Goal: Transaction & Acquisition: Purchase product/service

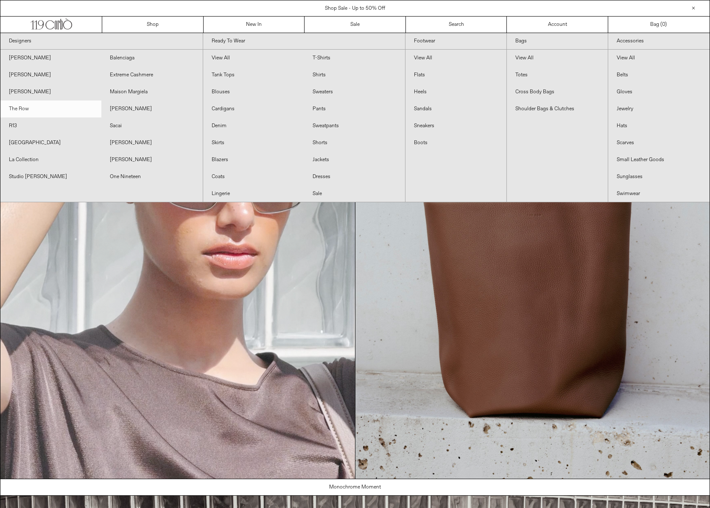
click at [22, 106] on link "The Row" at bounding box center [50, 108] width 101 height 17
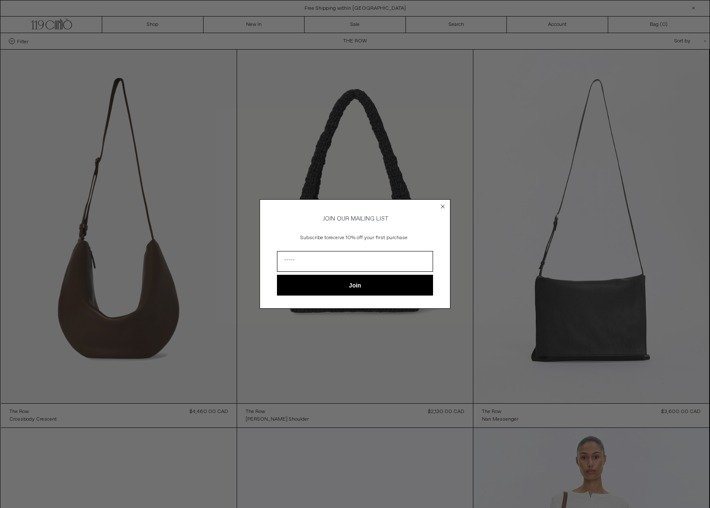
click at [443, 202] on circle "Close dialog" at bounding box center [443, 206] width 8 height 8
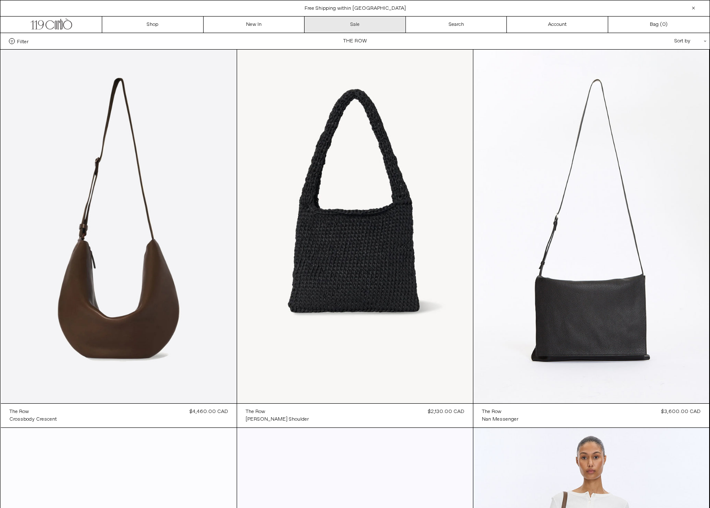
click at [343, 23] on link "Sale" at bounding box center [354, 25] width 101 height 16
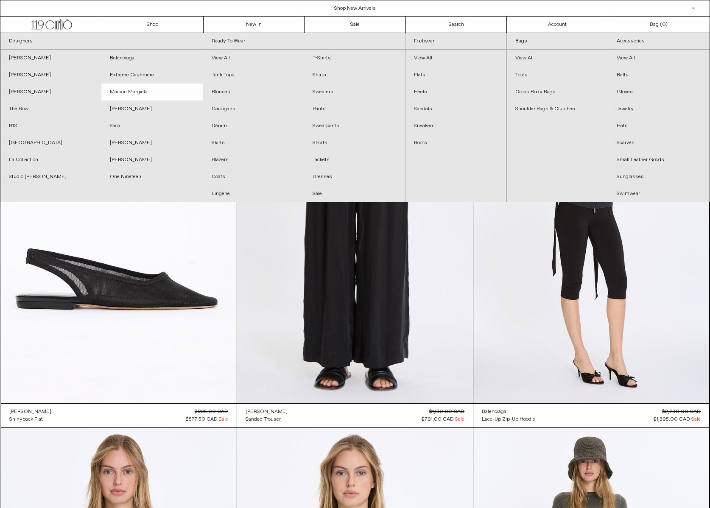
click at [141, 92] on link "Maison Margiela" at bounding box center [151, 92] width 101 height 17
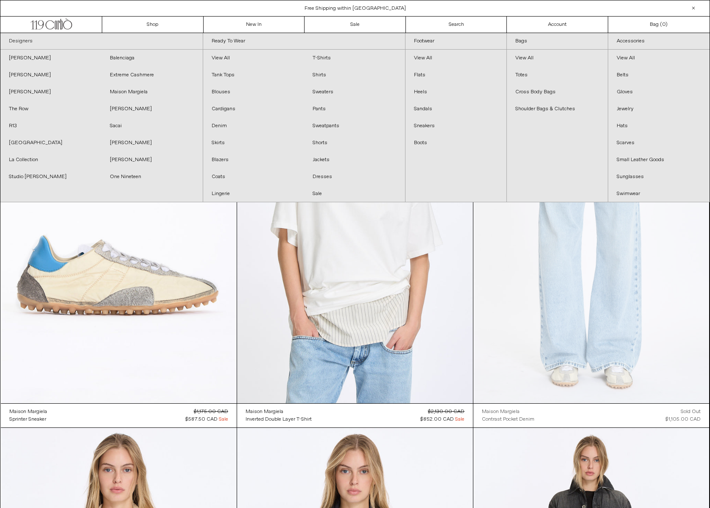
click at [21, 39] on link "Designers" at bounding box center [101, 41] width 202 height 17
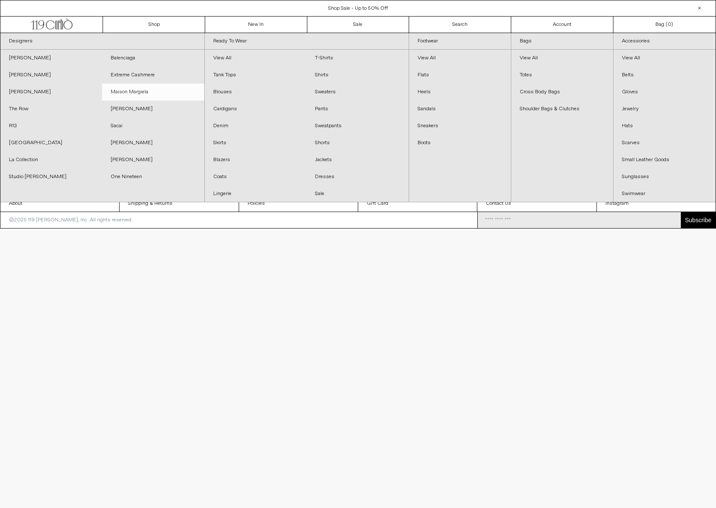
click at [133, 93] on link "Maison Margiela" at bounding box center [153, 92] width 102 height 17
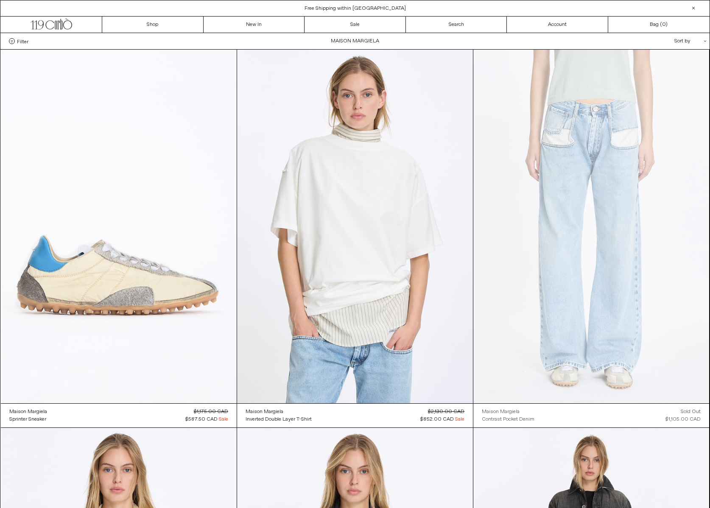
click at [20, 41] on span "Filter" at bounding box center [22, 41] width 11 height 6
click at [0, 0] on select "**********" at bounding box center [0, 0] width 0 height 0
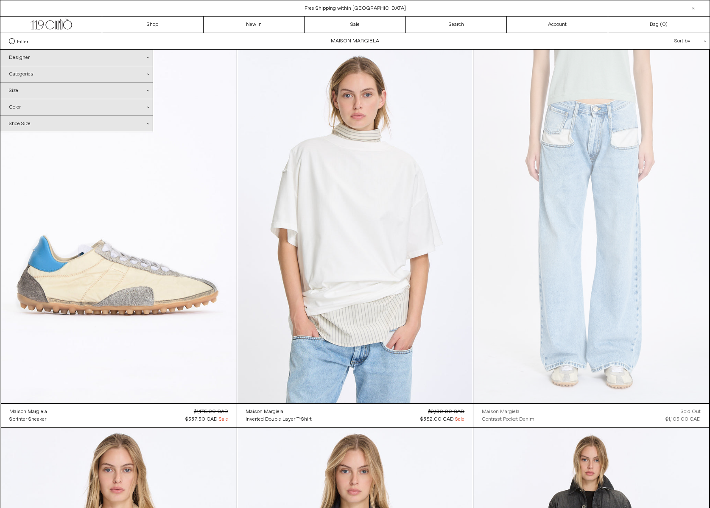
click at [36, 78] on div "Categories .cls-1{fill:#231f20}" at bounding box center [76, 74] width 152 height 16
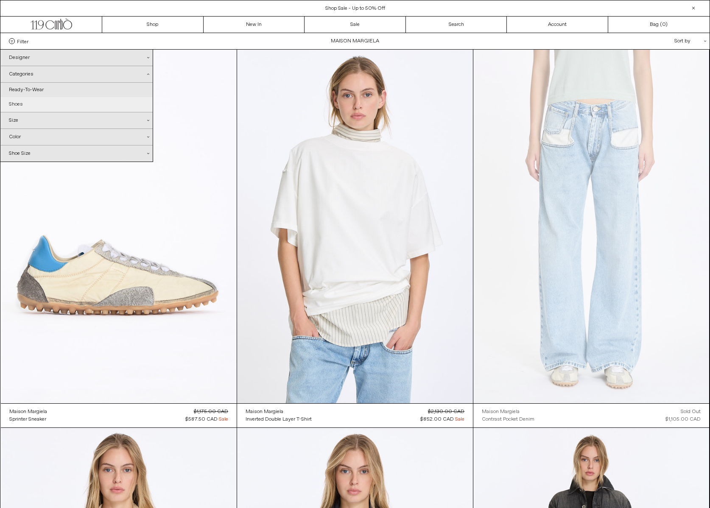
click at [23, 102] on link "Shoes" at bounding box center [76, 104] width 152 height 14
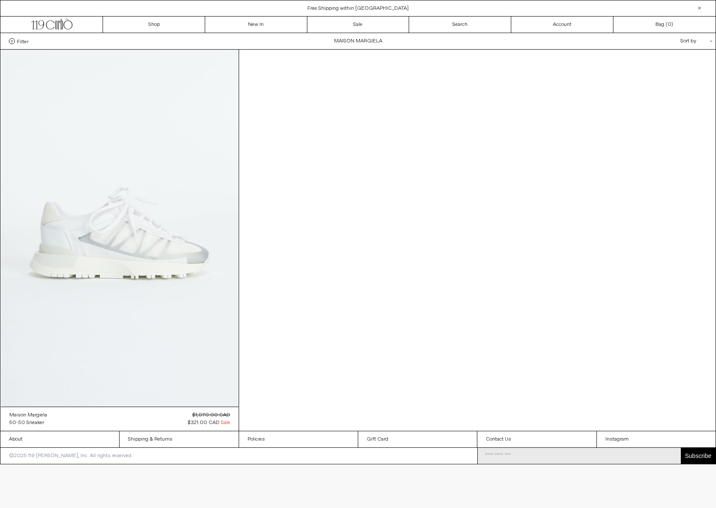
click at [163, 197] on at bounding box center [120, 228] width 238 height 357
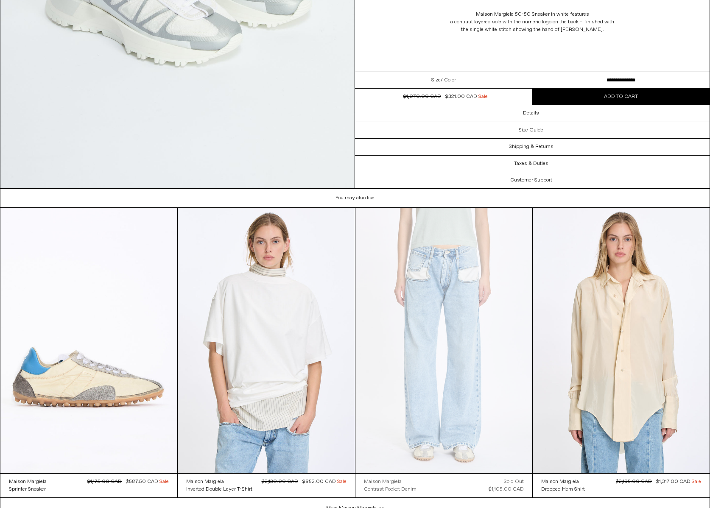
scroll to position [2119, 0]
